Goal: Transaction & Acquisition: Purchase product/service

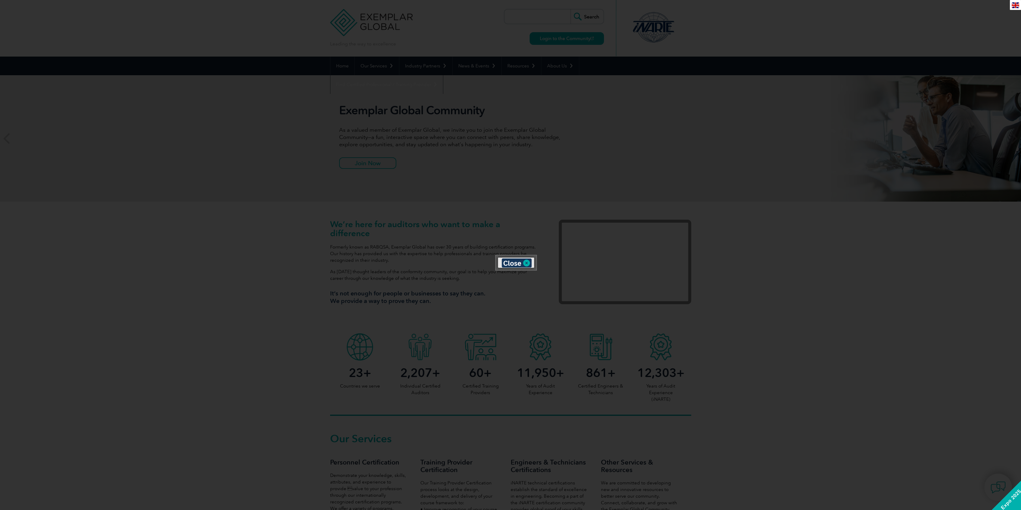
click at [434, 129] on div at bounding box center [510, 255] width 1021 height 510
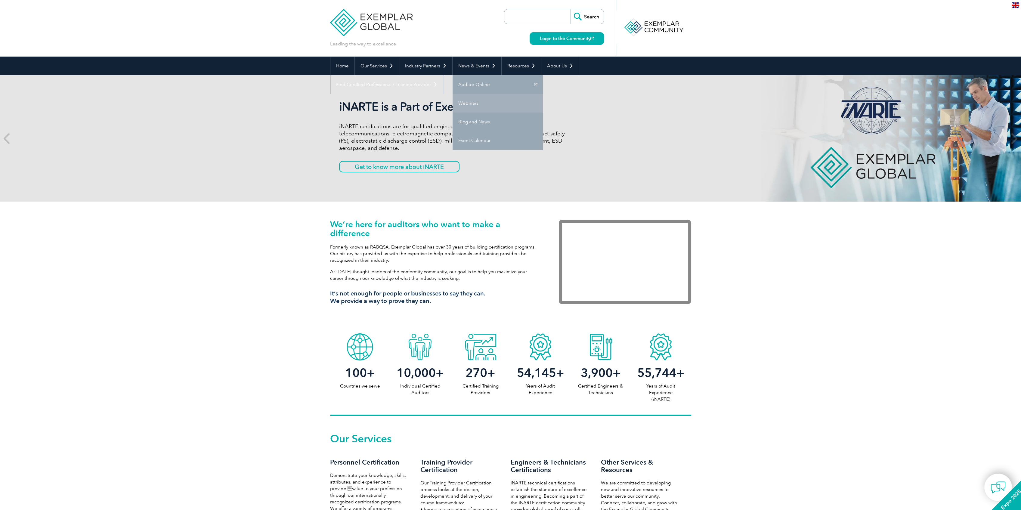
click at [467, 107] on link "Webinars" at bounding box center [498, 103] width 90 height 19
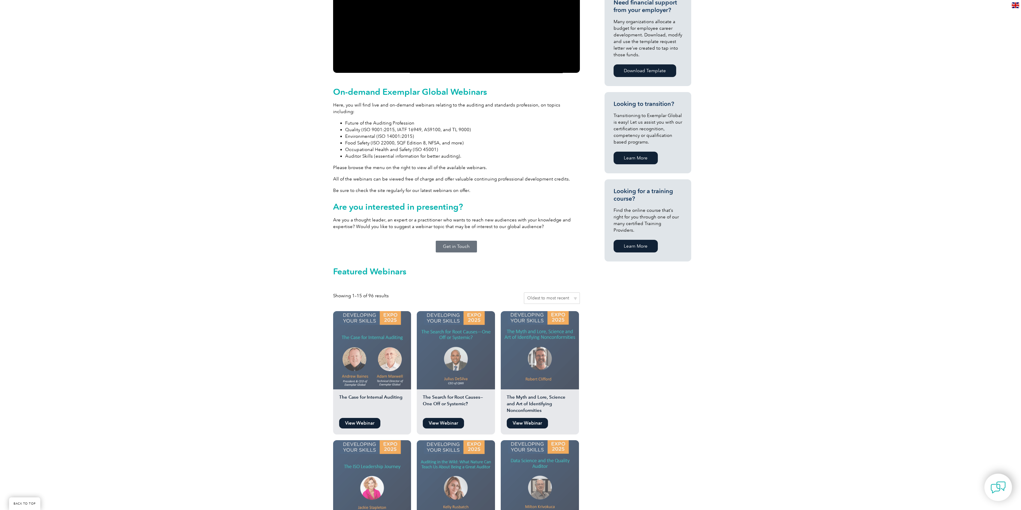
scroll to position [331, 0]
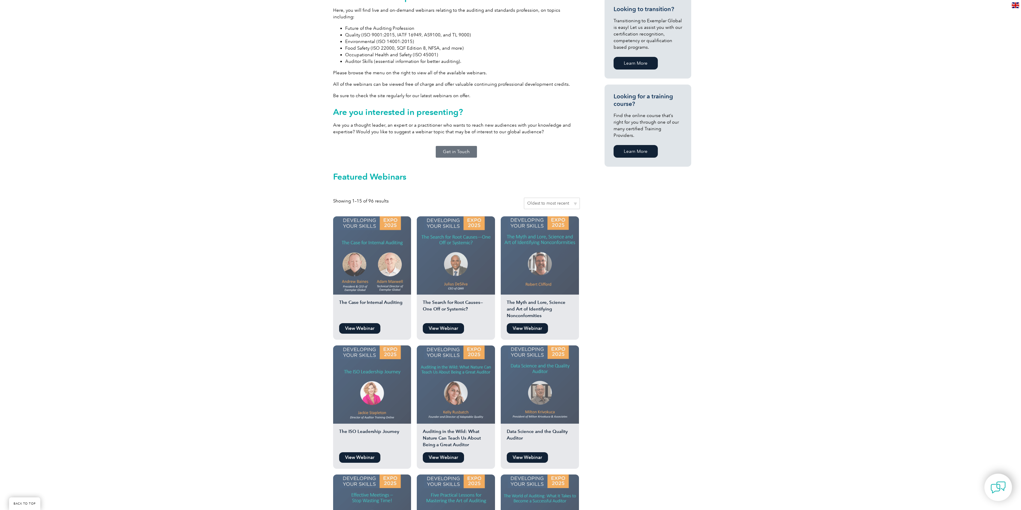
click at [370, 325] on link "View Webinar" at bounding box center [359, 328] width 41 height 11
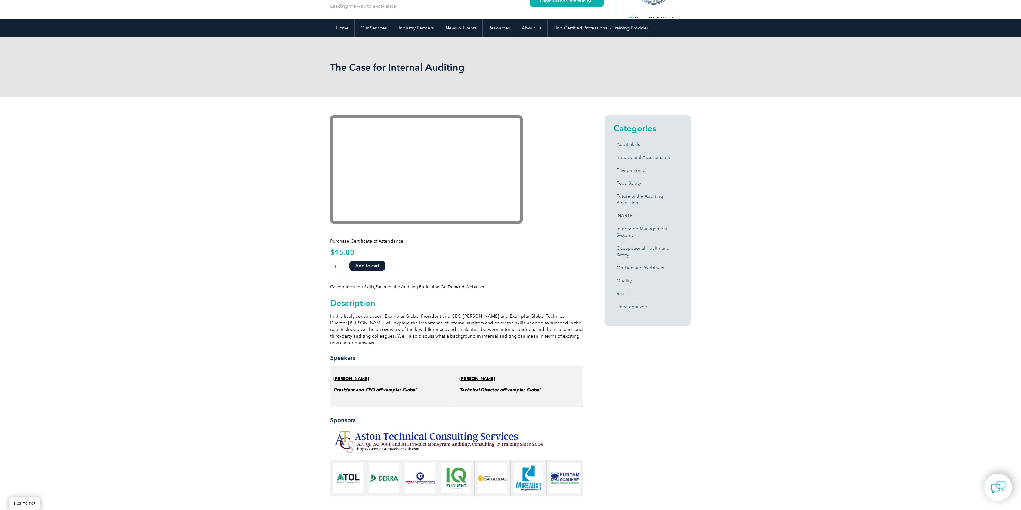
scroll to position [80, 0]
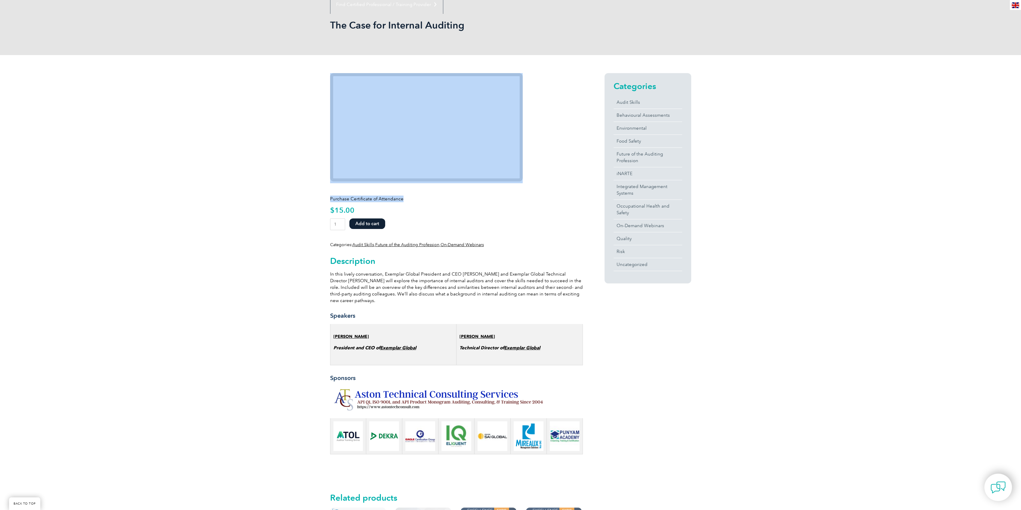
drag, startPoint x: 324, startPoint y: 196, endPoint x: 419, endPoint y: 199, distance: 94.2
click at [436, 199] on div "Purchase Certificate of Attendance $ 15.00 The Case for Internal Auditing quant…" at bounding box center [510, 354] width 1021 height 599
click at [355, 200] on p "Purchase Certificate of Attendance" at bounding box center [456, 199] width 253 height 7
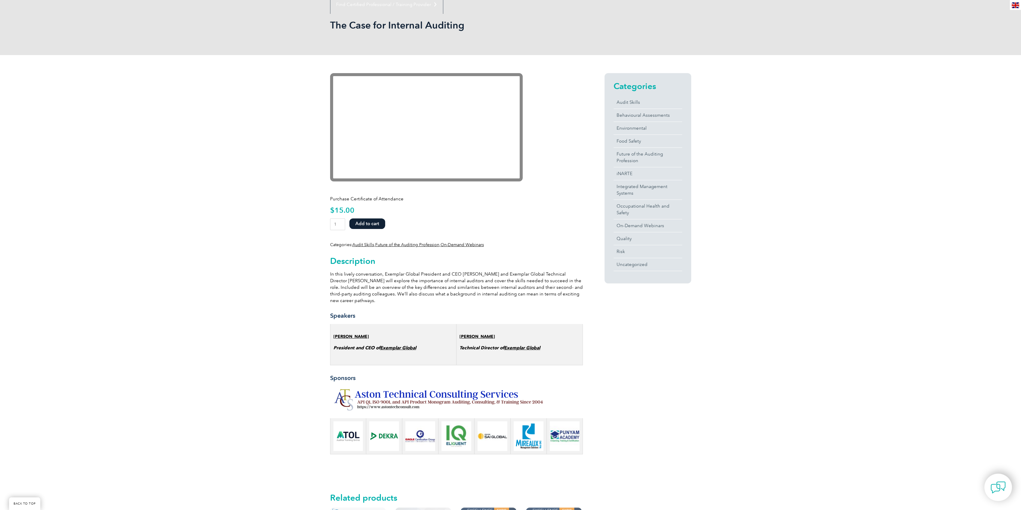
click at [353, 200] on p "Purchase Certificate of Attendance" at bounding box center [456, 199] width 253 height 7
click at [354, 200] on p "Purchase Certificate of Attendance" at bounding box center [456, 199] width 253 height 7
copy p "Purchase Certificate of Attendance"
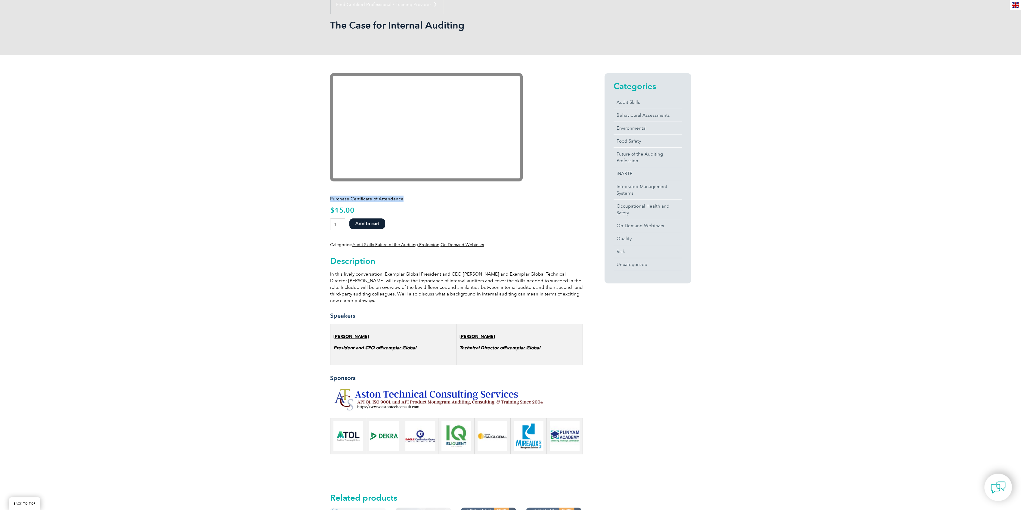
click at [336, 200] on p "Purchase Certificate of Attendance" at bounding box center [456, 199] width 253 height 7
